Goal: Transaction & Acquisition: Purchase product/service

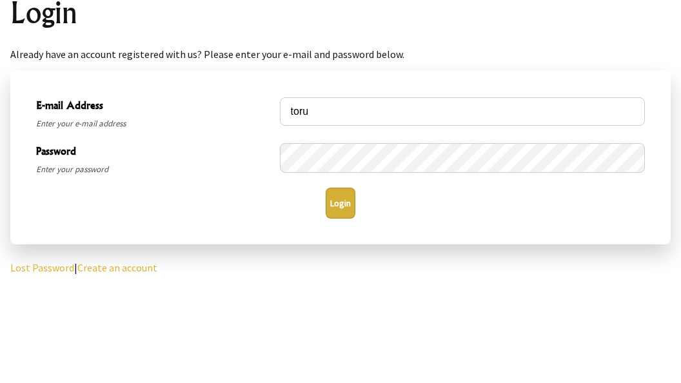
scroll to position [103, 0]
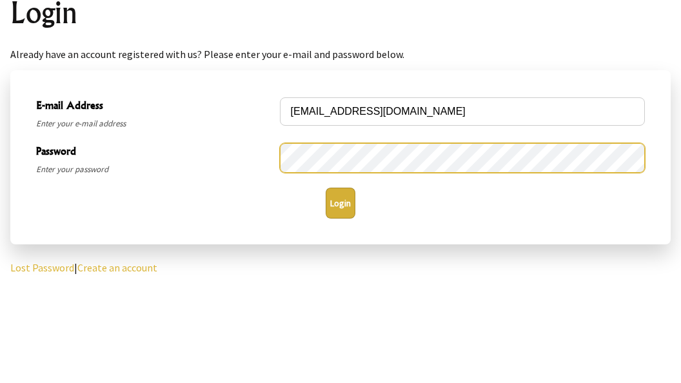
type input "[EMAIL_ADDRESS][DOMAIN_NAME]"
click at [326, 256] on button "Login" at bounding box center [341, 271] width 30 height 31
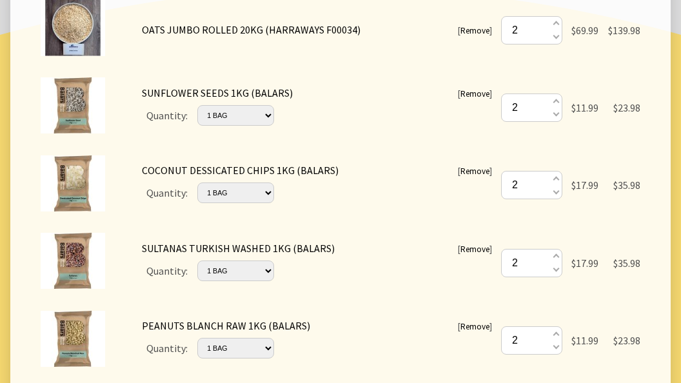
scroll to position [337, 0]
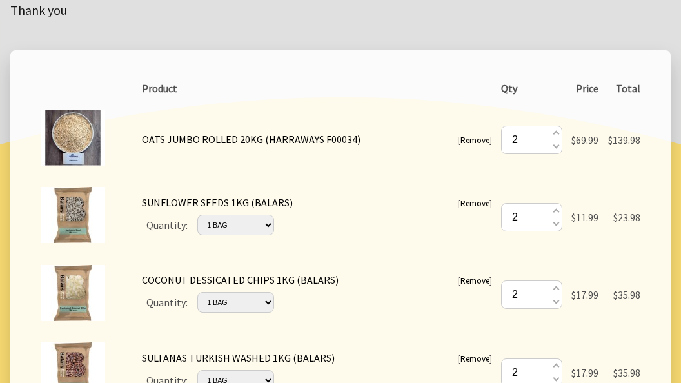
scroll to position [228, 0]
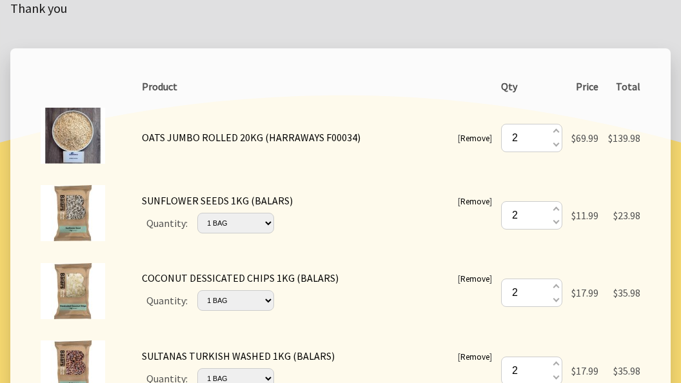
click at [555, 222] on span at bounding box center [555, 221] width 6 height 14
type input "1"
click at [554, 225] on span at bounding box center [555, 221] width 6 height 14
type input "0"
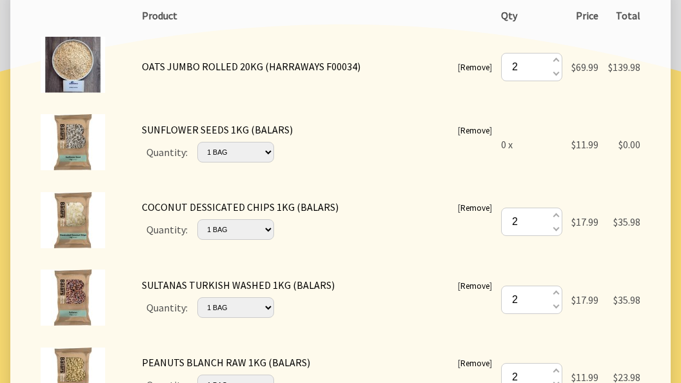
scroll to position [306, 0]
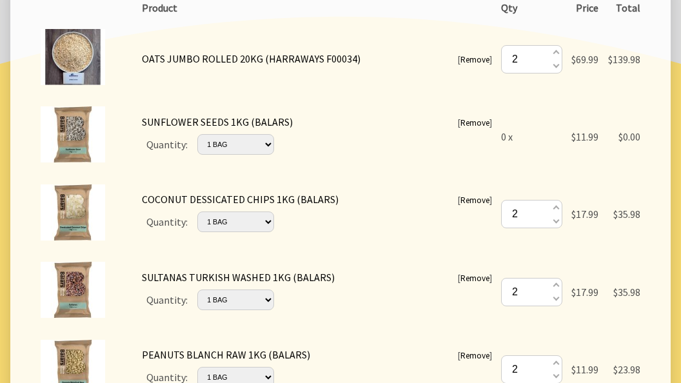
click at [475, 121] on link "Remove" at bounding box center [475, 122] width 29 height 11
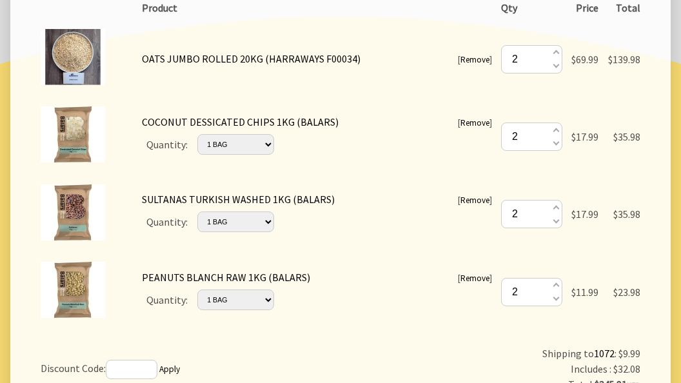
click at [473, 205] on link "Remove" at bounding box center [475, 200] width 29 height 11
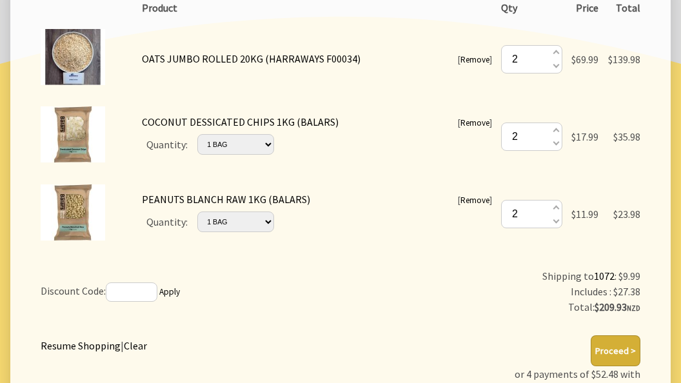
click at [468, 205] on link "Remove" at bounding box center [475, 200] width 29 height 11
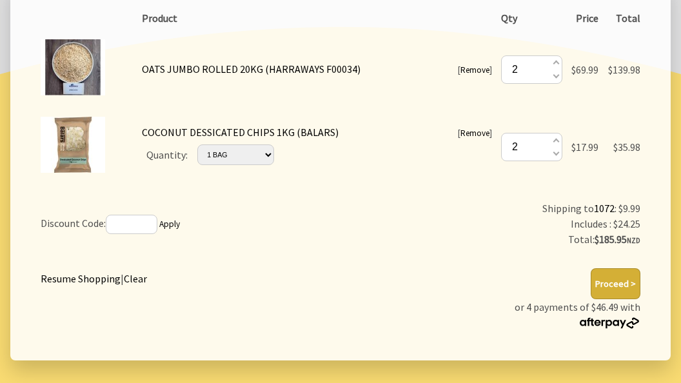
scroll to position [296, 0]
click at [610, 286] on button "Proceed >" at bounding box center [616, 283] width 50 height 31
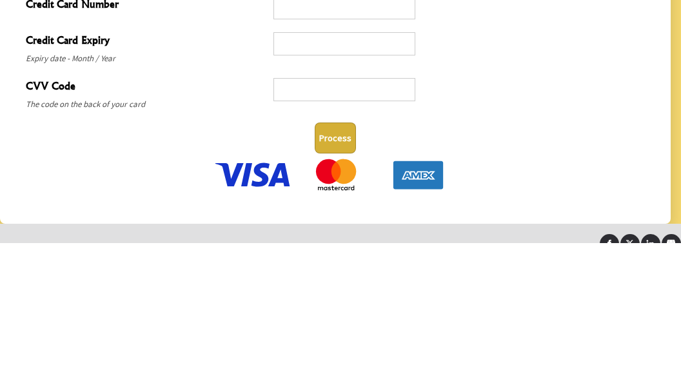
scroll to position [757, 0]
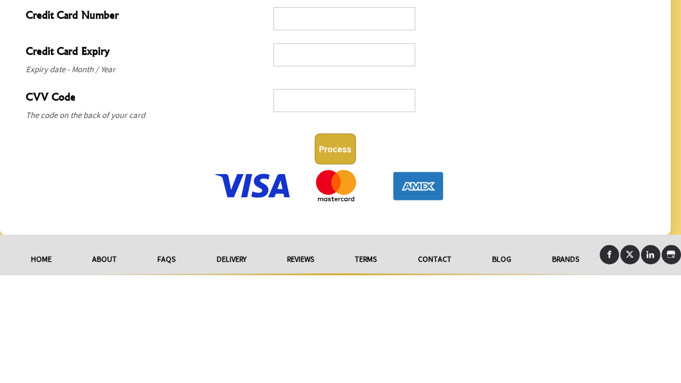
click at [332, 261] on button "Process" at bounding box center [335, 257] width 41 height 31
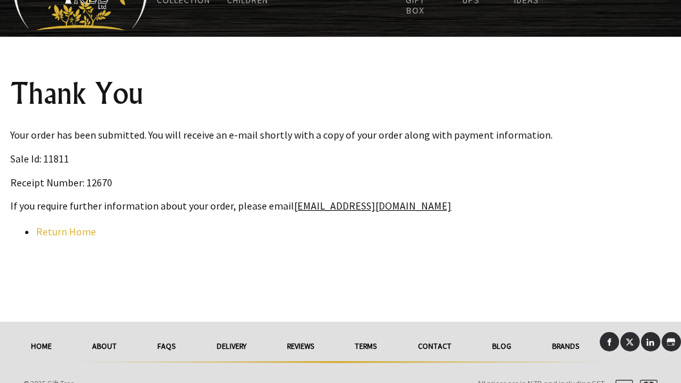
scroll to position [94, 0]
